Goal: Task Accomplishment & Management: Manage account settings

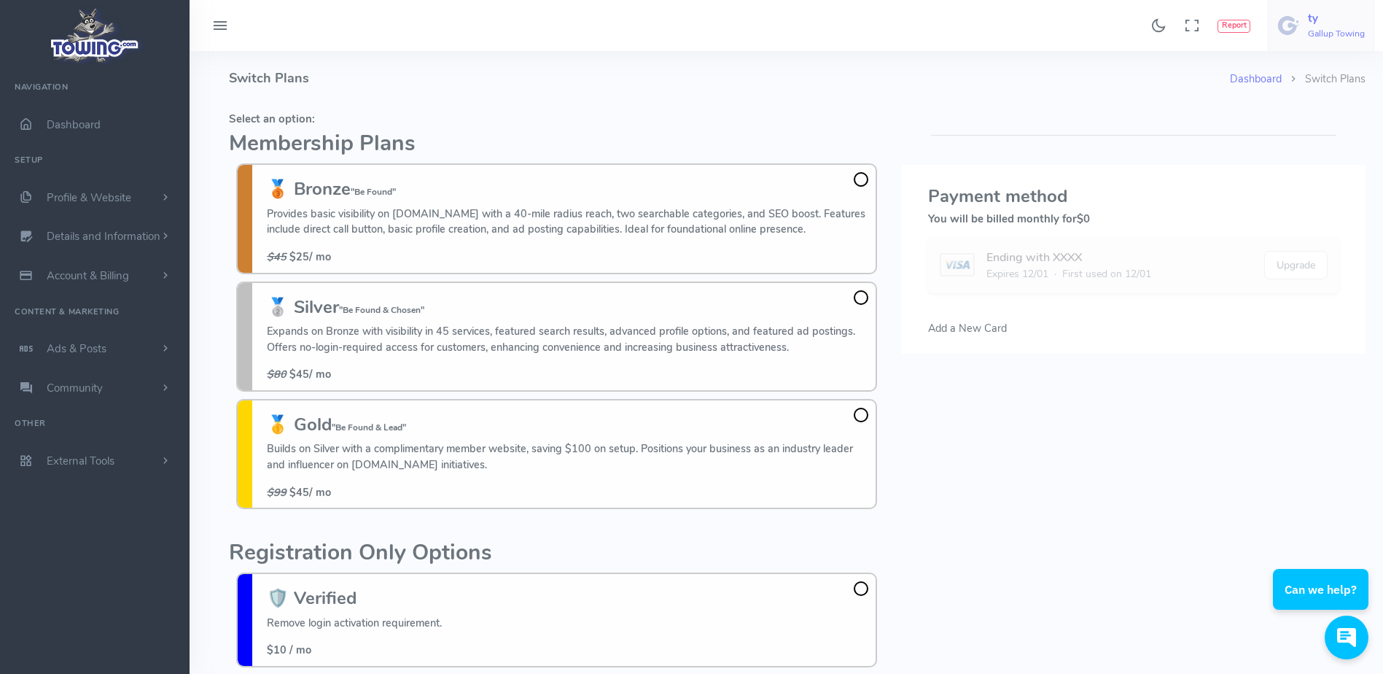
click at [1304, 20] on link "ty Gallup Towing" at bounding box center [1321, 25] width 106 height 51
click at [1283, 132] on span "Logout" at bounding box center [1292, 139] width 33 height 15
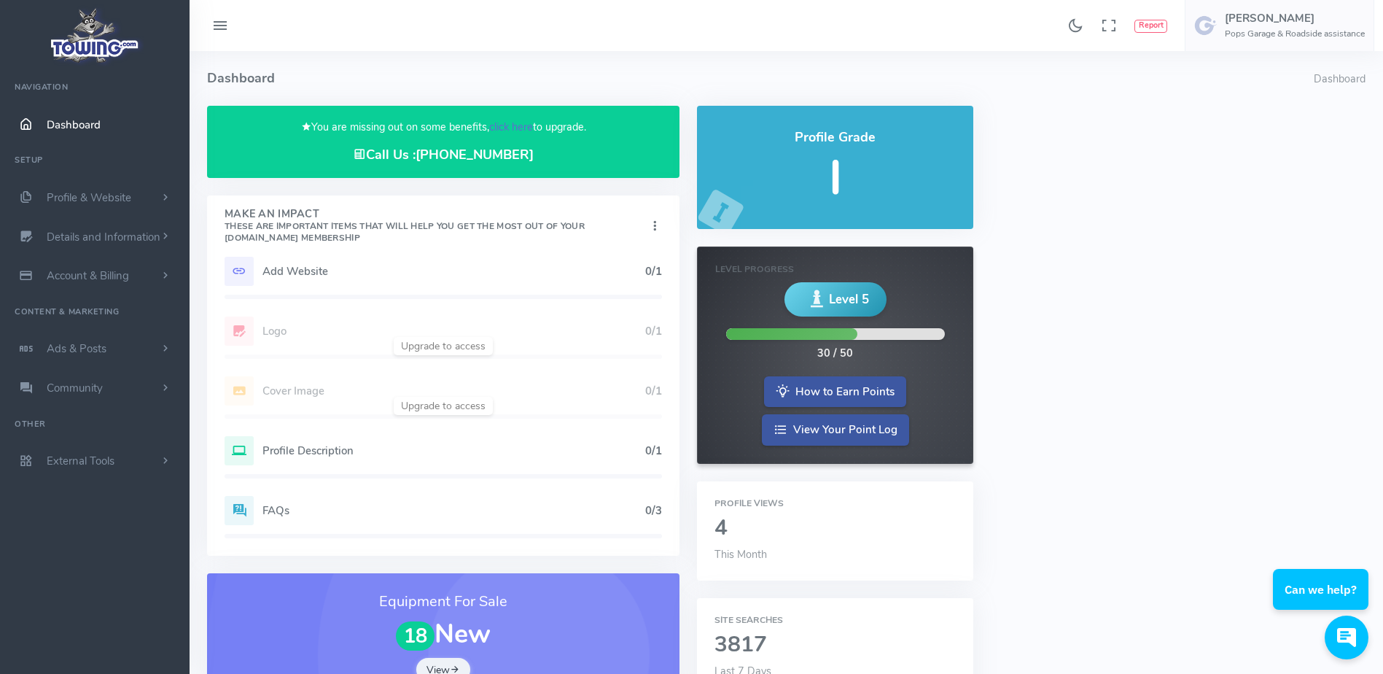
click at [519, 127] on link "click here" at bounding box center [511, 127] width 44 height 15
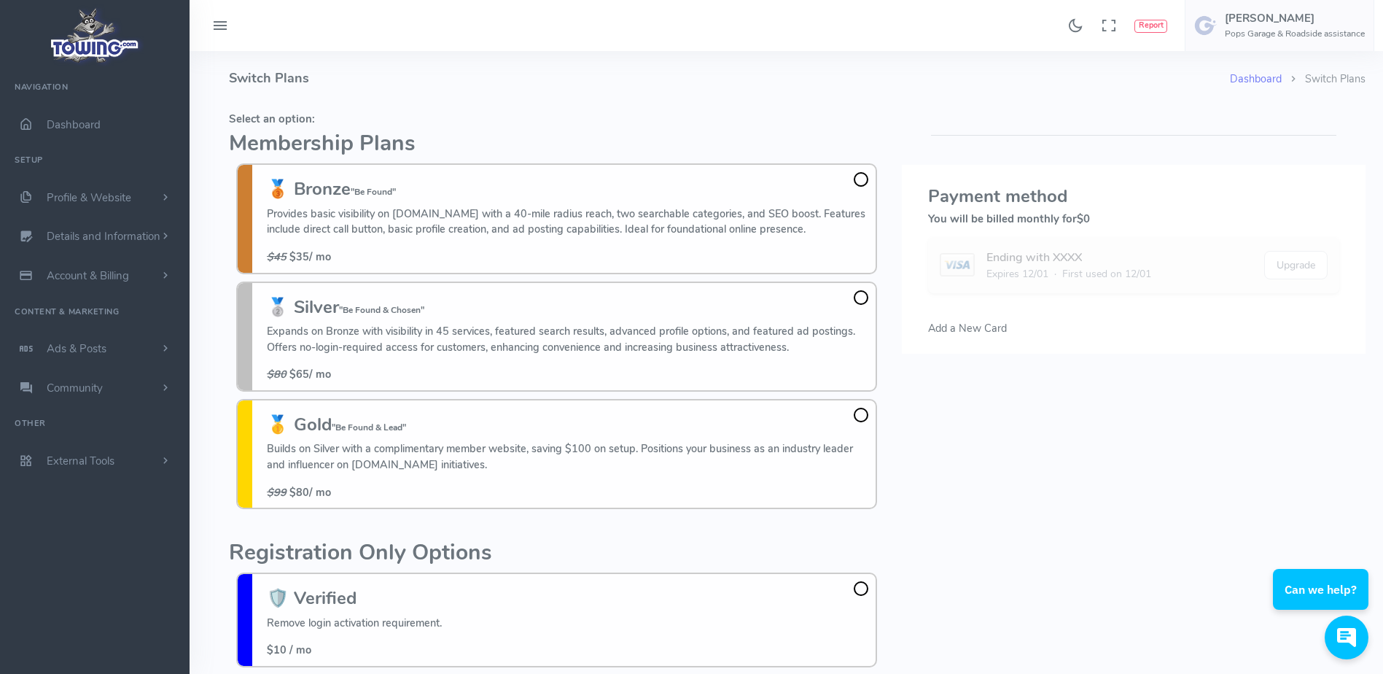
click at [424, 90] on h4 "Switch Plans" at bounding box center [729, 78] width 1001 height 55
click at [460, 84] on h4 "Switch Plans" at bounding box center [729, 78] width 1001 height 55
click at [666, 101] on h4 "Switch Plans" at bounding box center [729, 78] width 1001 height 55
click at [490, 123] on h5 "Select an option:" at bounding box center [557, 119] width 656 height 12
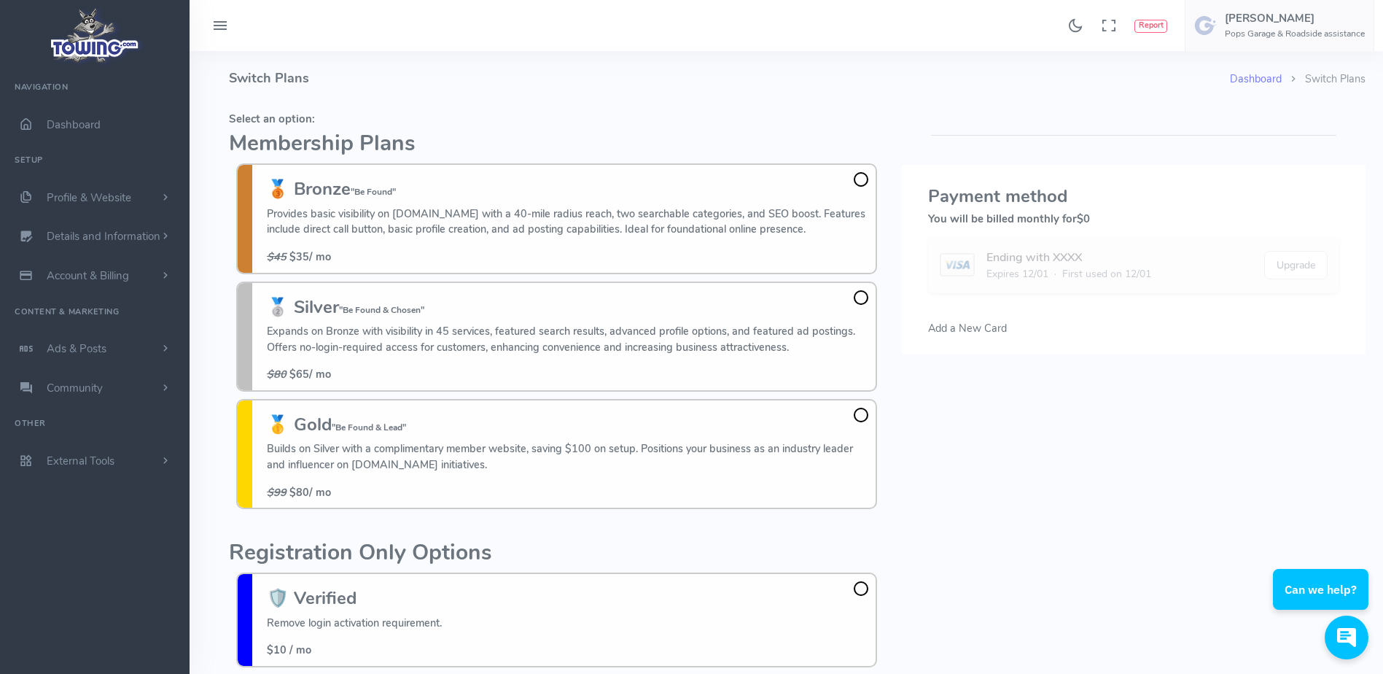
click at [823, 94] on h4 "Switch Plans" at bounding box center [729, 78] width 1001 height 55
click at [649, 95] on h4 "Switch Plans" at bounding box center [729, 78] width 1001 height 55
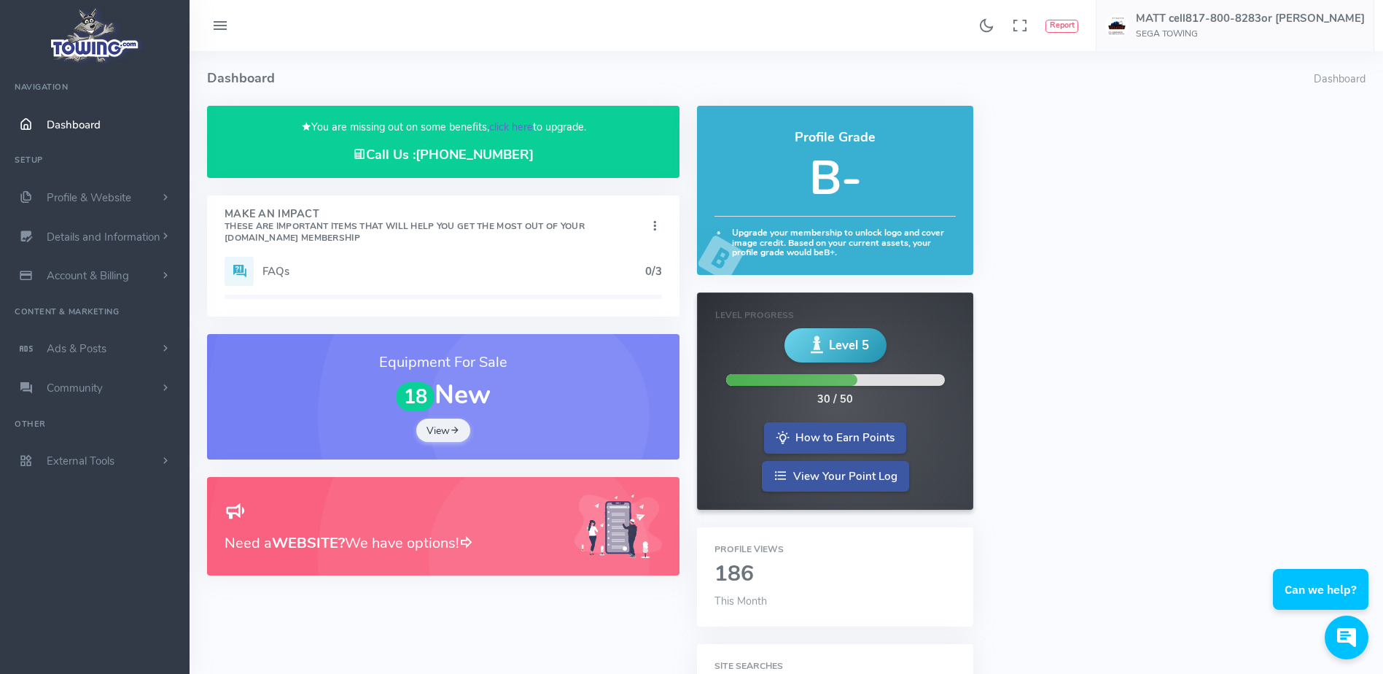
click at [512, 129] on link "click here" at bounding box center [511, 127] width 44 height 15
